Goal: Task Accomplishment & Management: Use online tool/utility

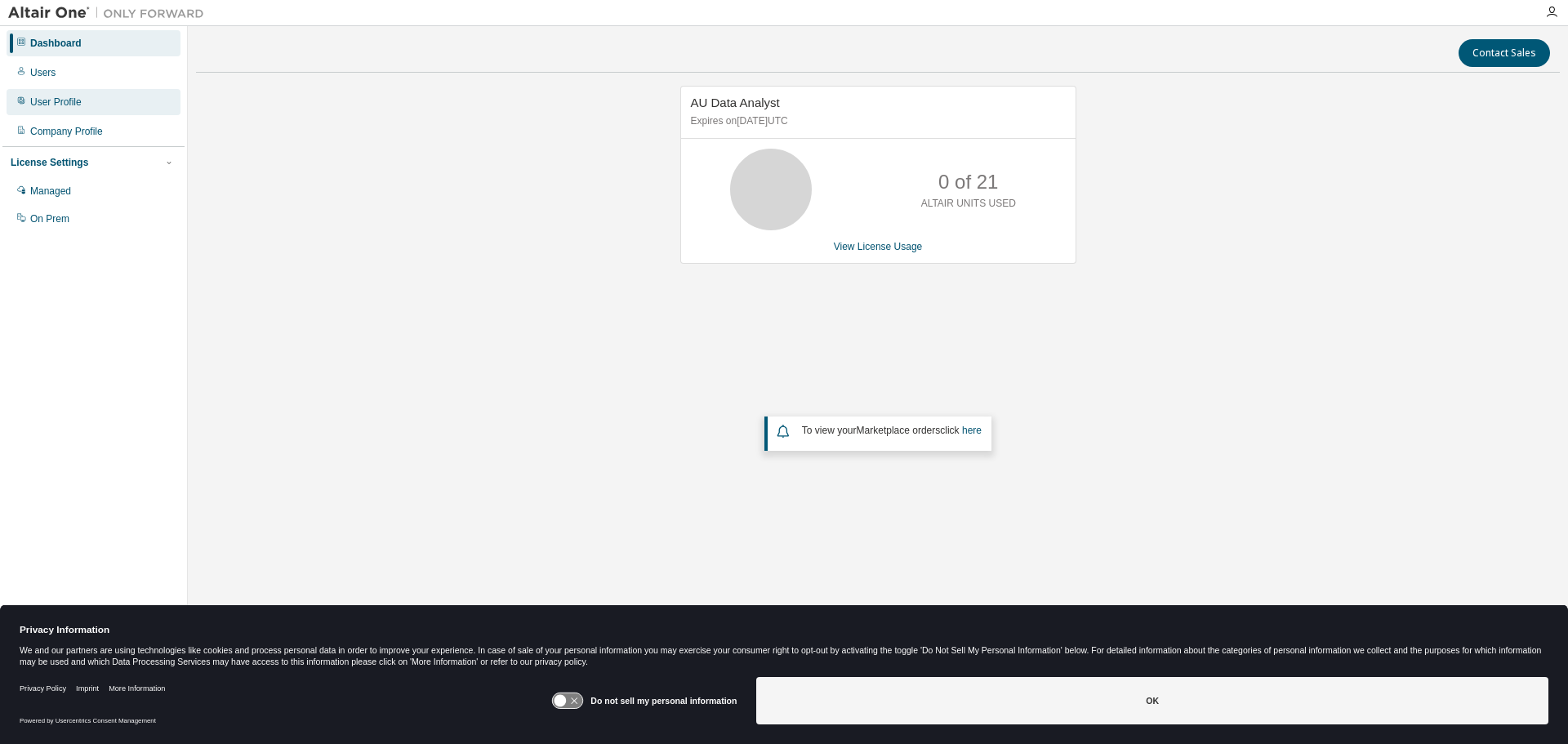
click at [76, 101] on div "User Profile" at bounding box center [55, 102] width 52 height 13
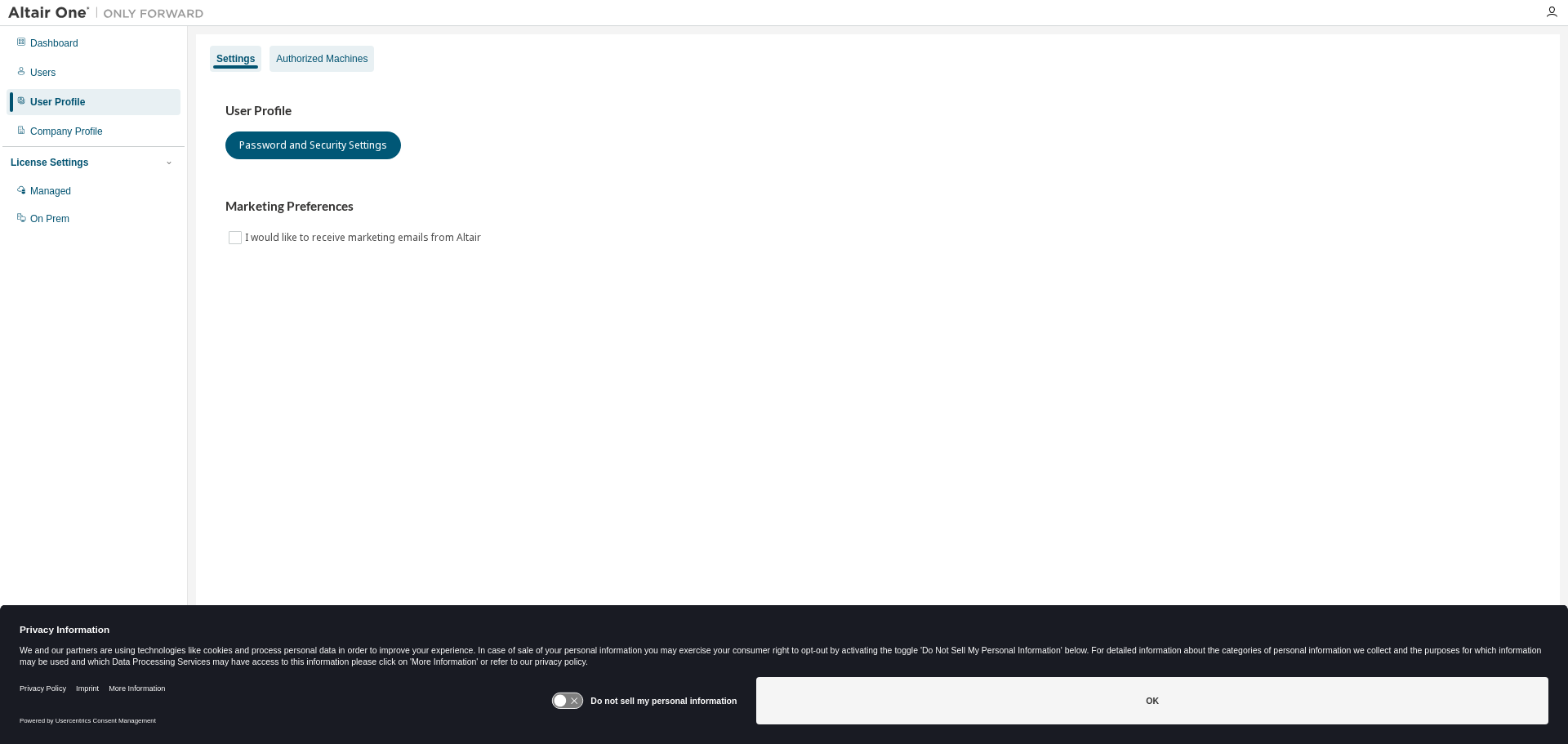
click at [318, 51] on div "Authorized Machines" at bounding box center [322, 59] width 105 height 26
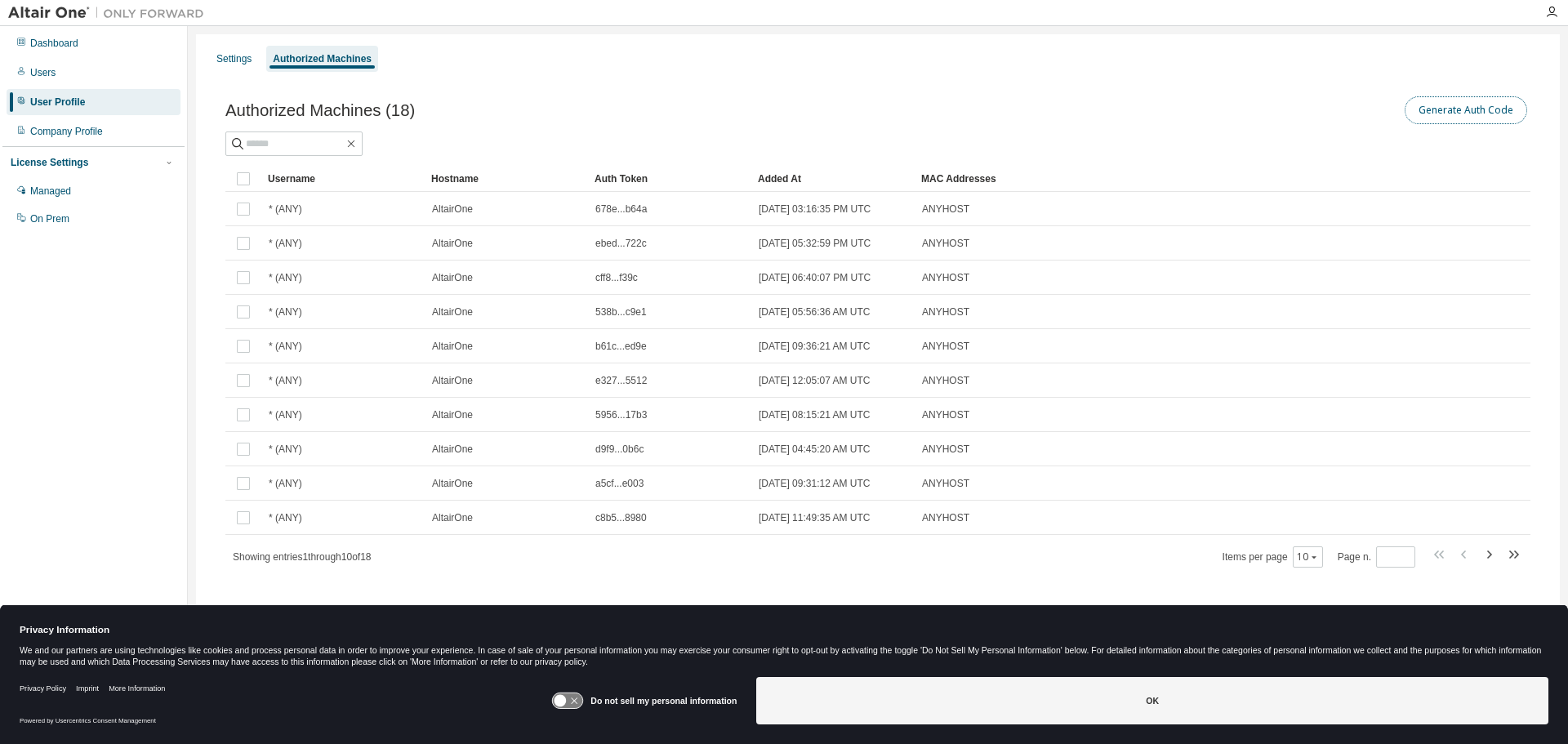
click at [1448, 113] on button "Generate Auth Code" at bounding box center [1465, 111] width 123 height 28
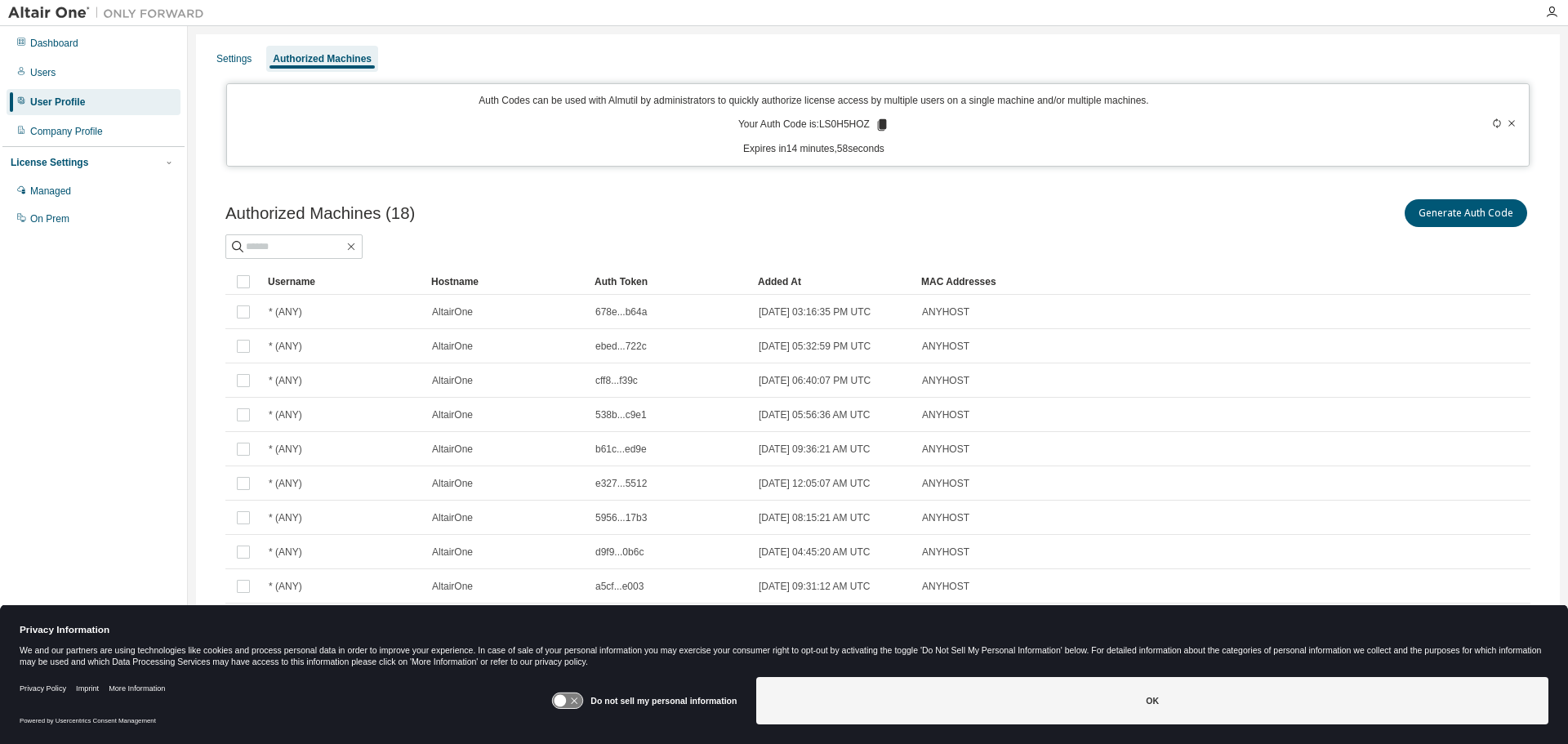
click at [840, 126] on p "Your Auth Code is: LS0H5HOZ" at bounding box center [813, 126] width 151 height 15
click at [875, 125] on icon at bounding box center [882, 126] width 15 height 15
